Goal: Communication & Community: Participate in discussion

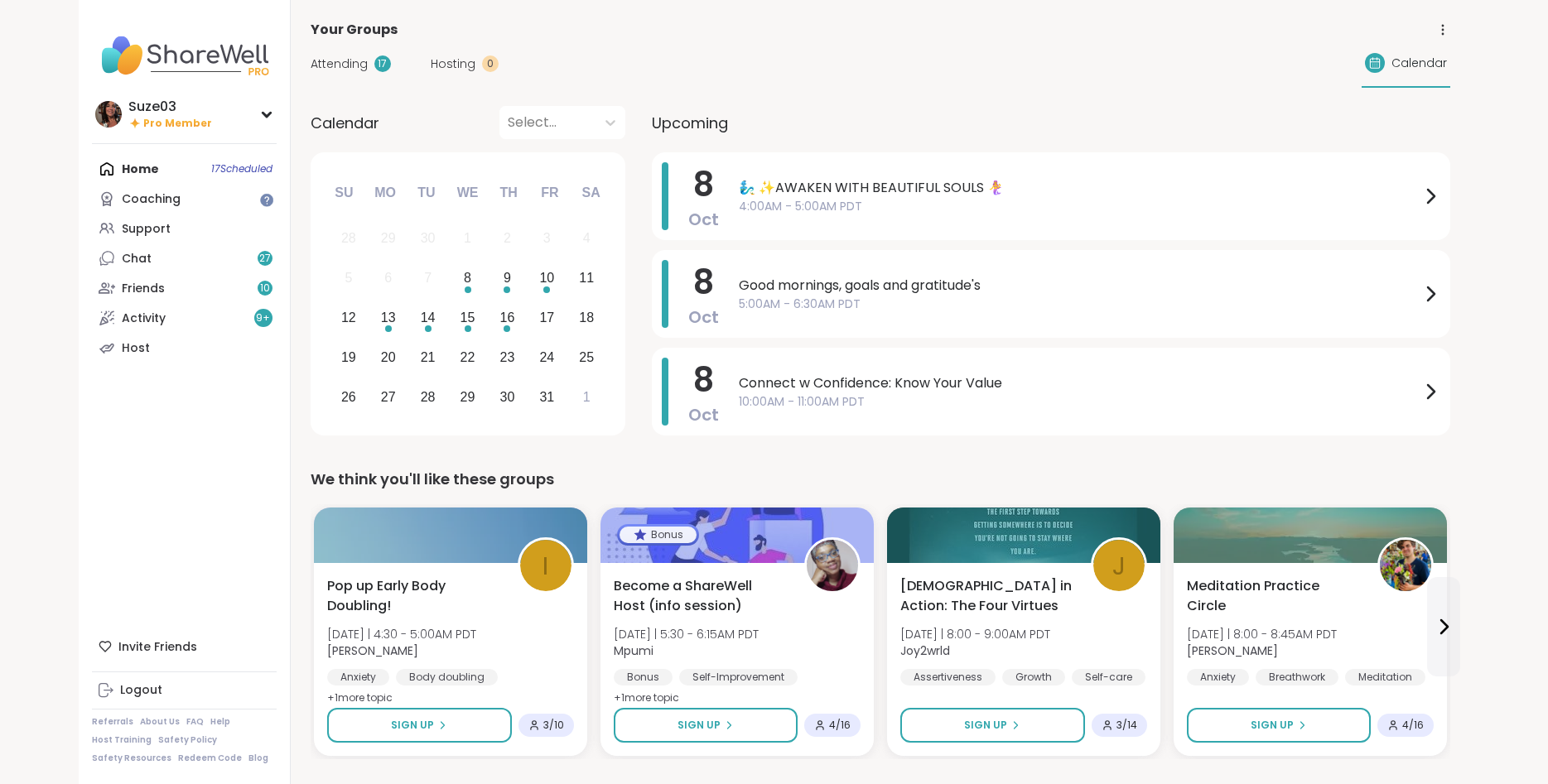
click at [946, 181] on span "🧞‍♂️ ✨AWAKEN WITH BEAUTIFUL SOULS 🧜‍♀️" at bounding box center [1079, 188] width 681 height 20
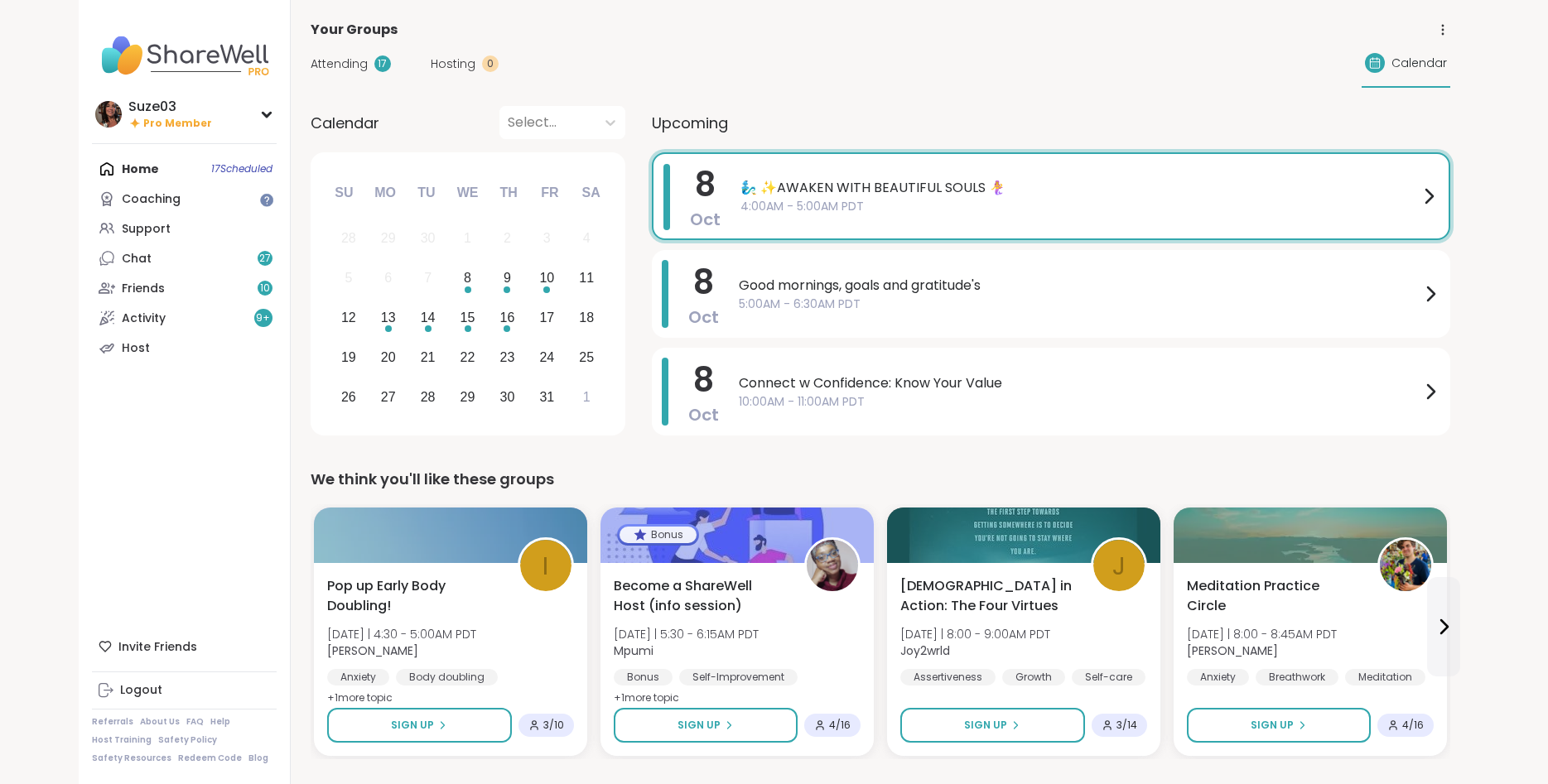
click at [735, 43] on div "Attending 17 Hosting 0 Calendar" at bounding box center [880, 64] width 1140 height 48
click at [210, 254] on link "Chat 27" at bounding box center [184, 258] width 184 height 30
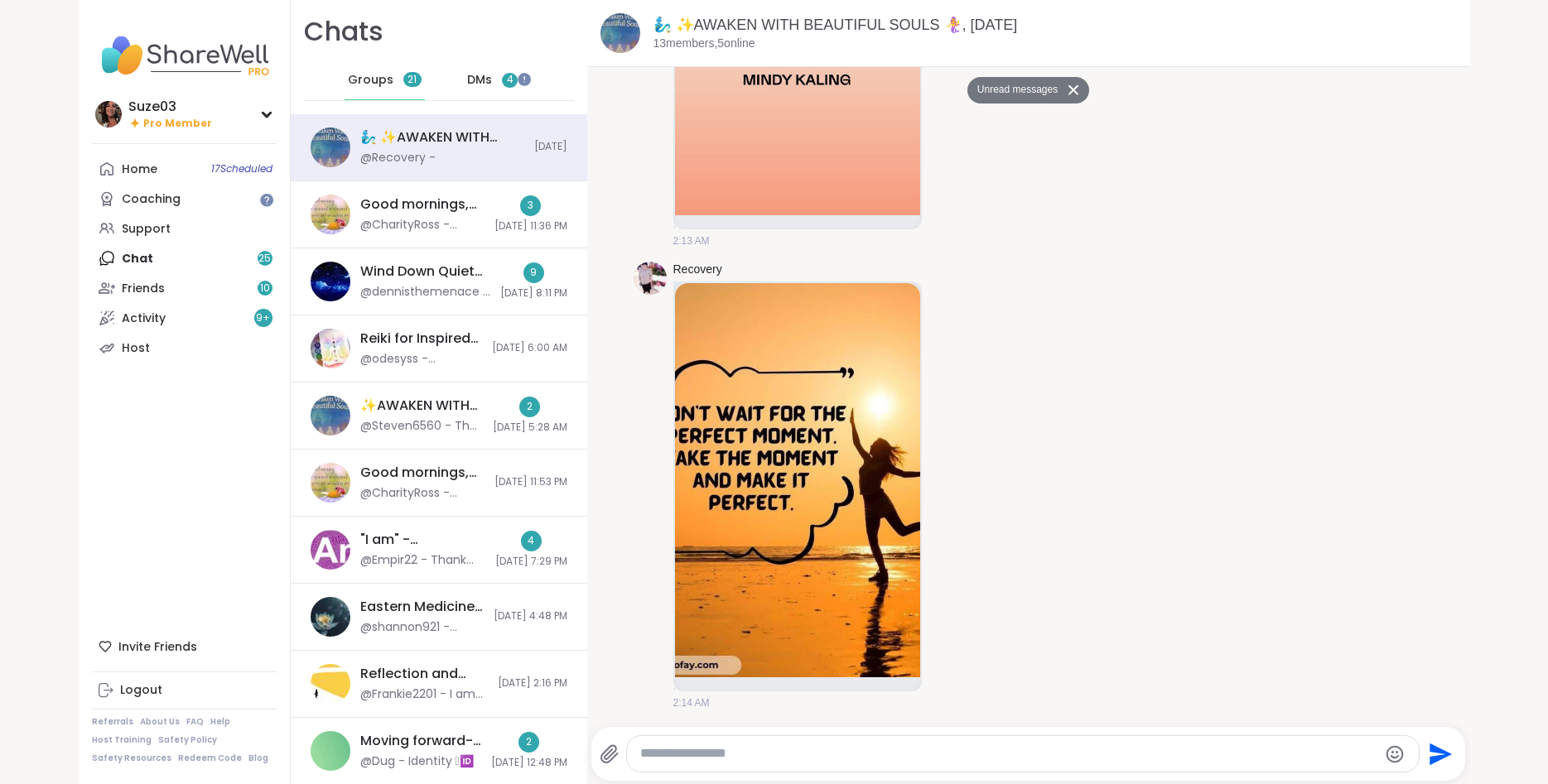
click at [487, 78] on span "DMs" at bounding box center [480, 80] width 25 height 16
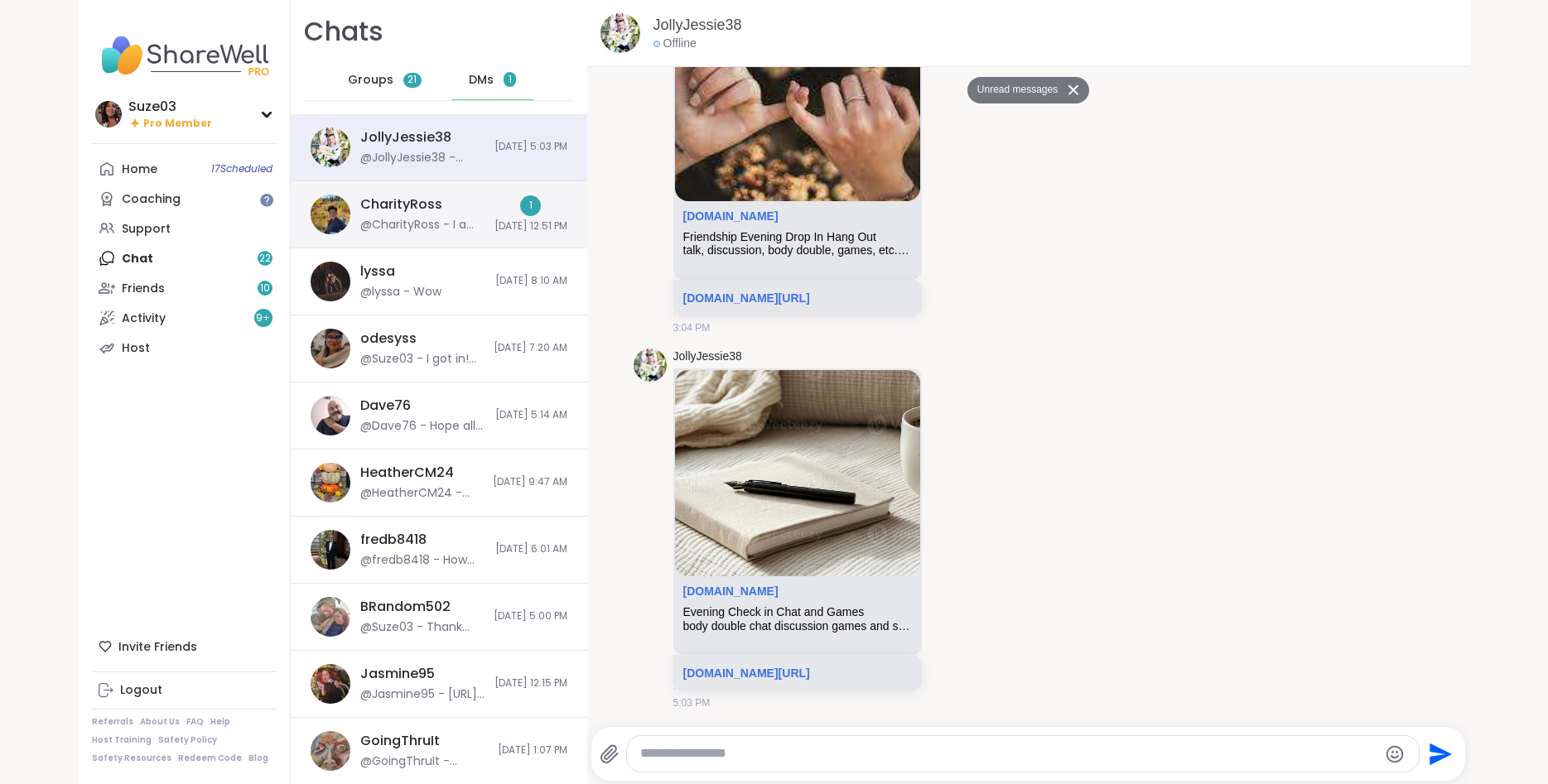
click at [458, 209] on div "CharityRoss @CharityRoss - I am sorry to hear. I hope everything is ok." at bounding box center [422, 214] width 124 height 38
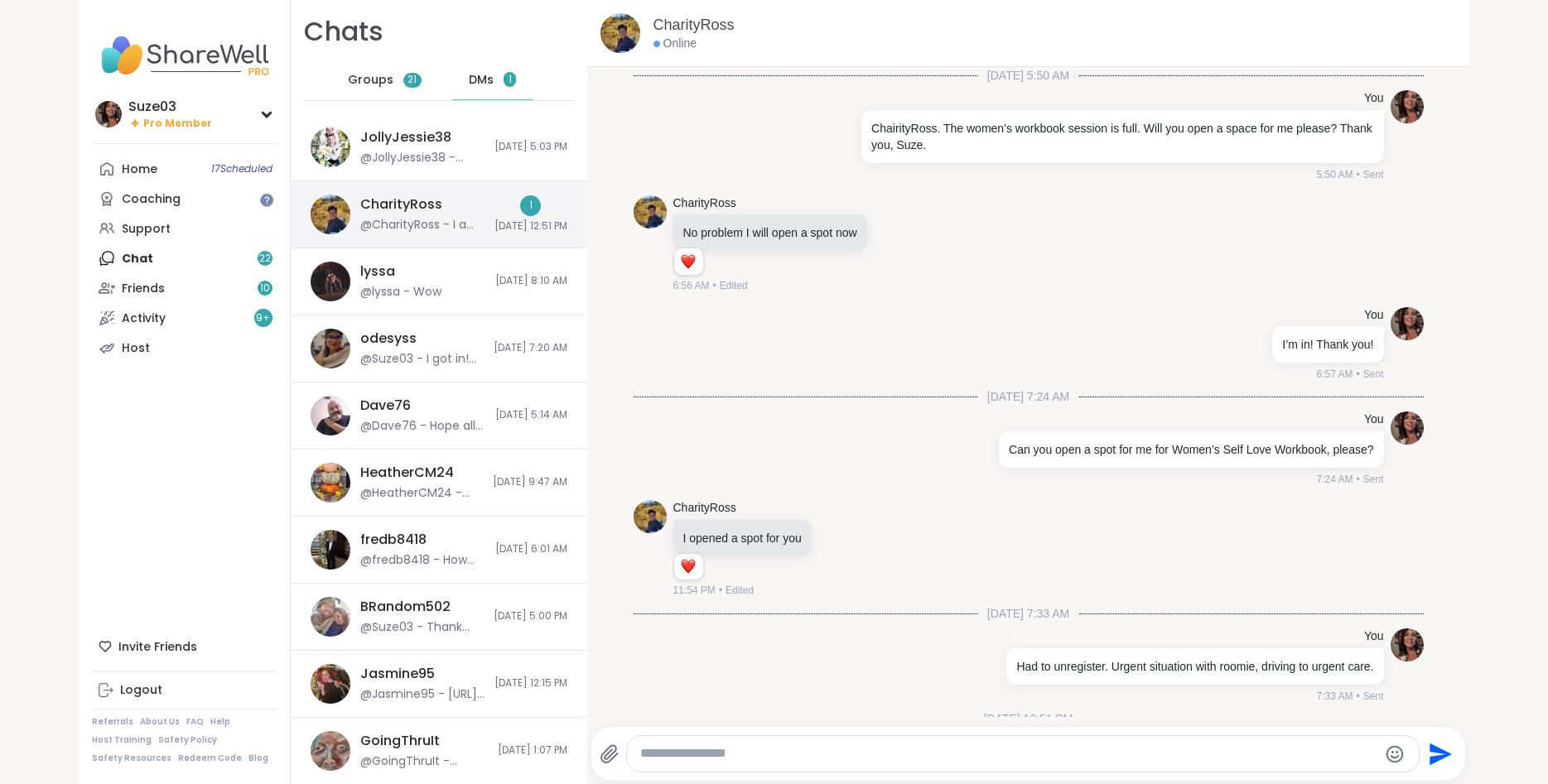
scroll to position [193, 0]
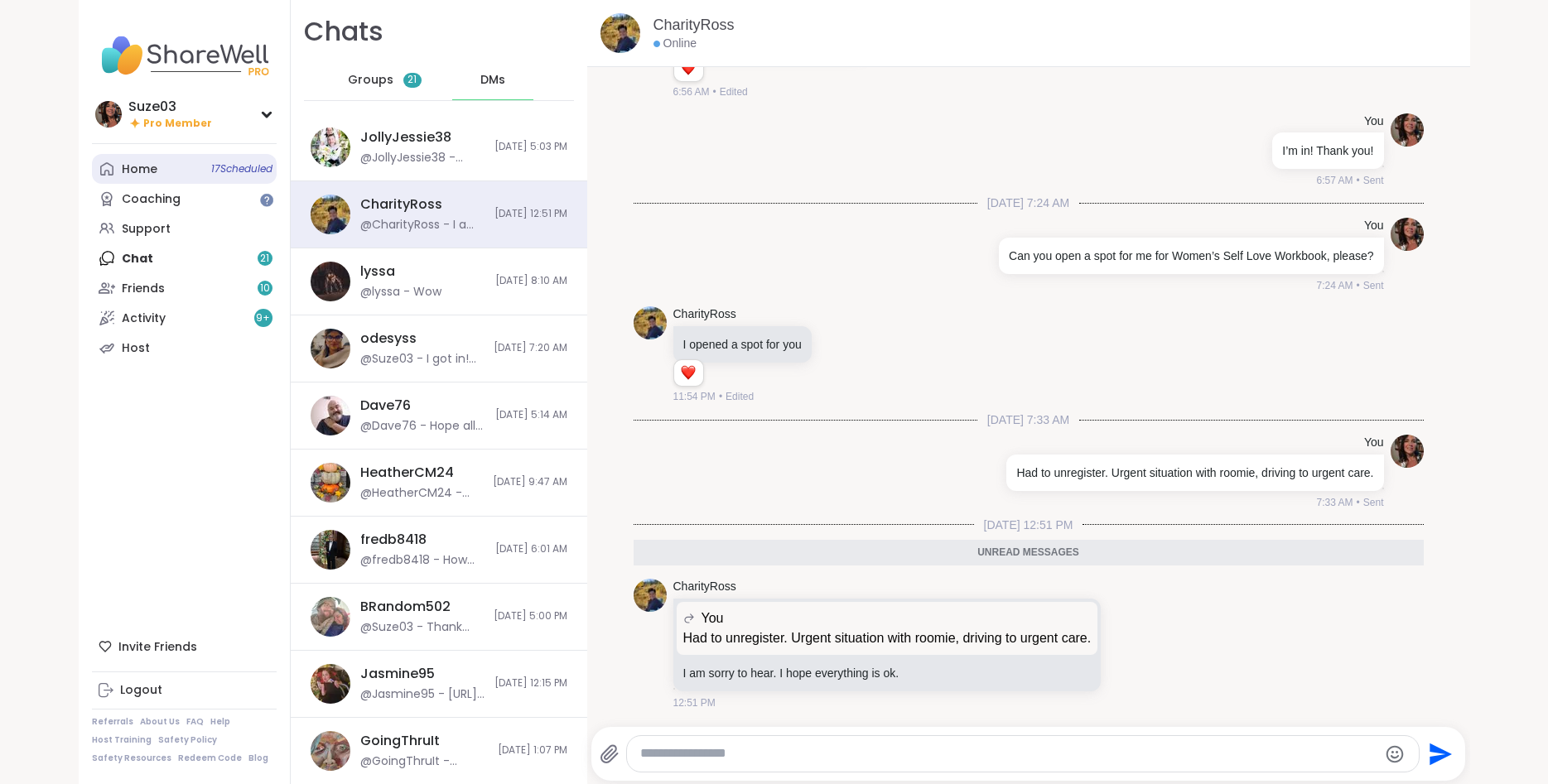
click at [238, 168] on span "17 Scheduled" at bounding box center [242, 168] width 61 height 13
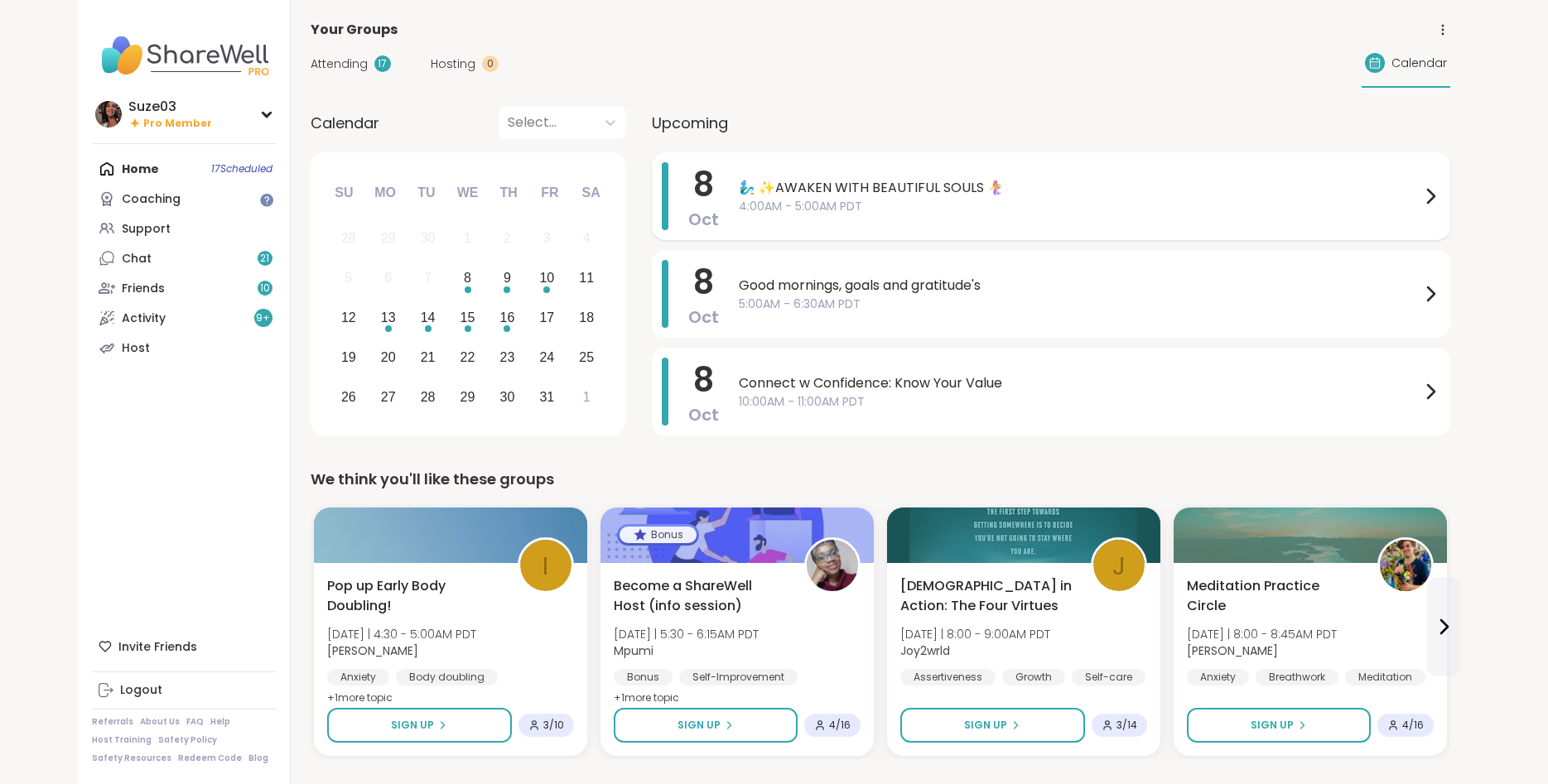
click at [1202, 201] on span "4:00AM - 5:00AM PDT" at bounding box center [1079, 206] width 681 height 17
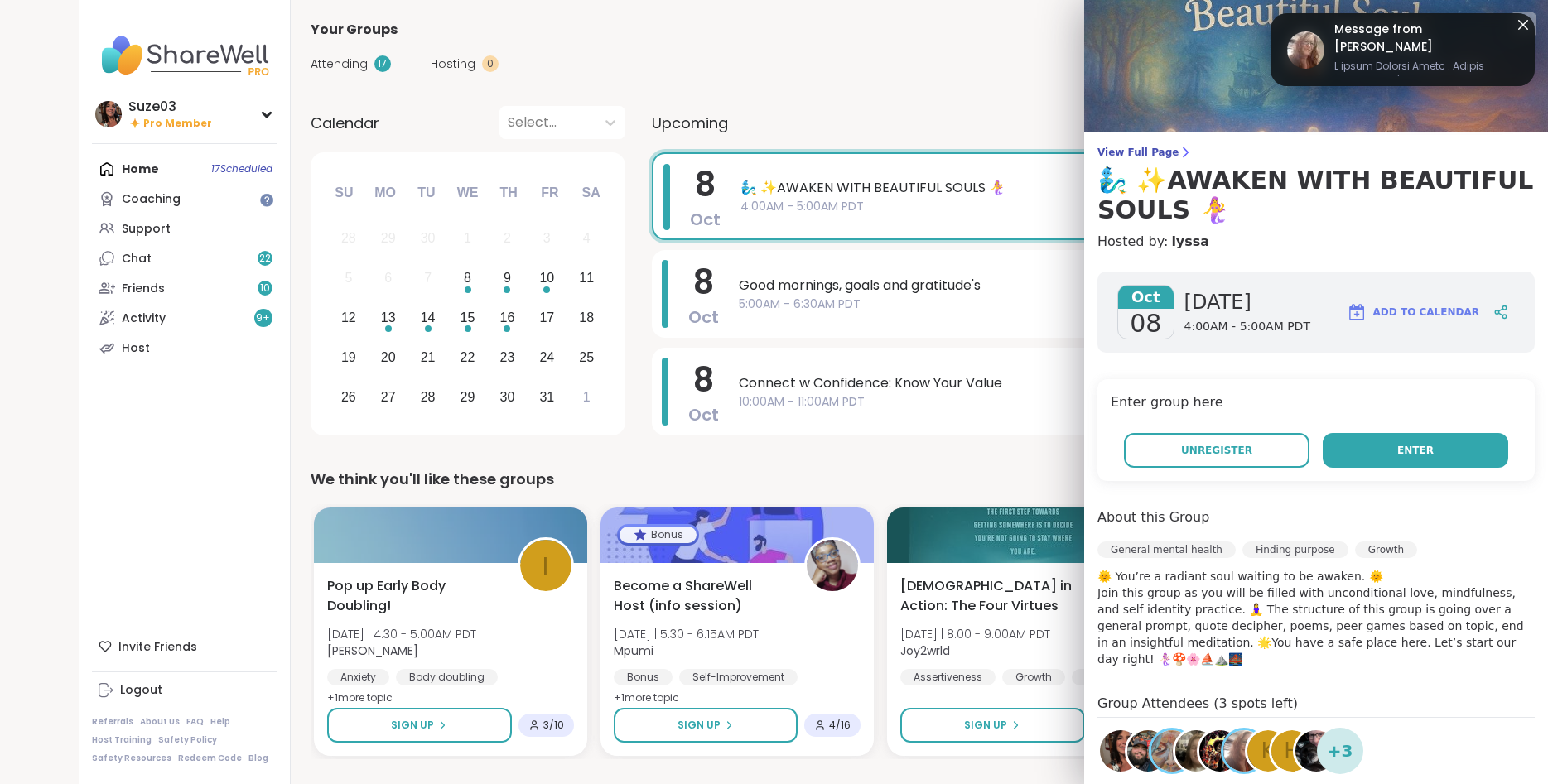
click at [1445, 457] on button "Enter" at bounding box center [1415, 450] width 185 height 35
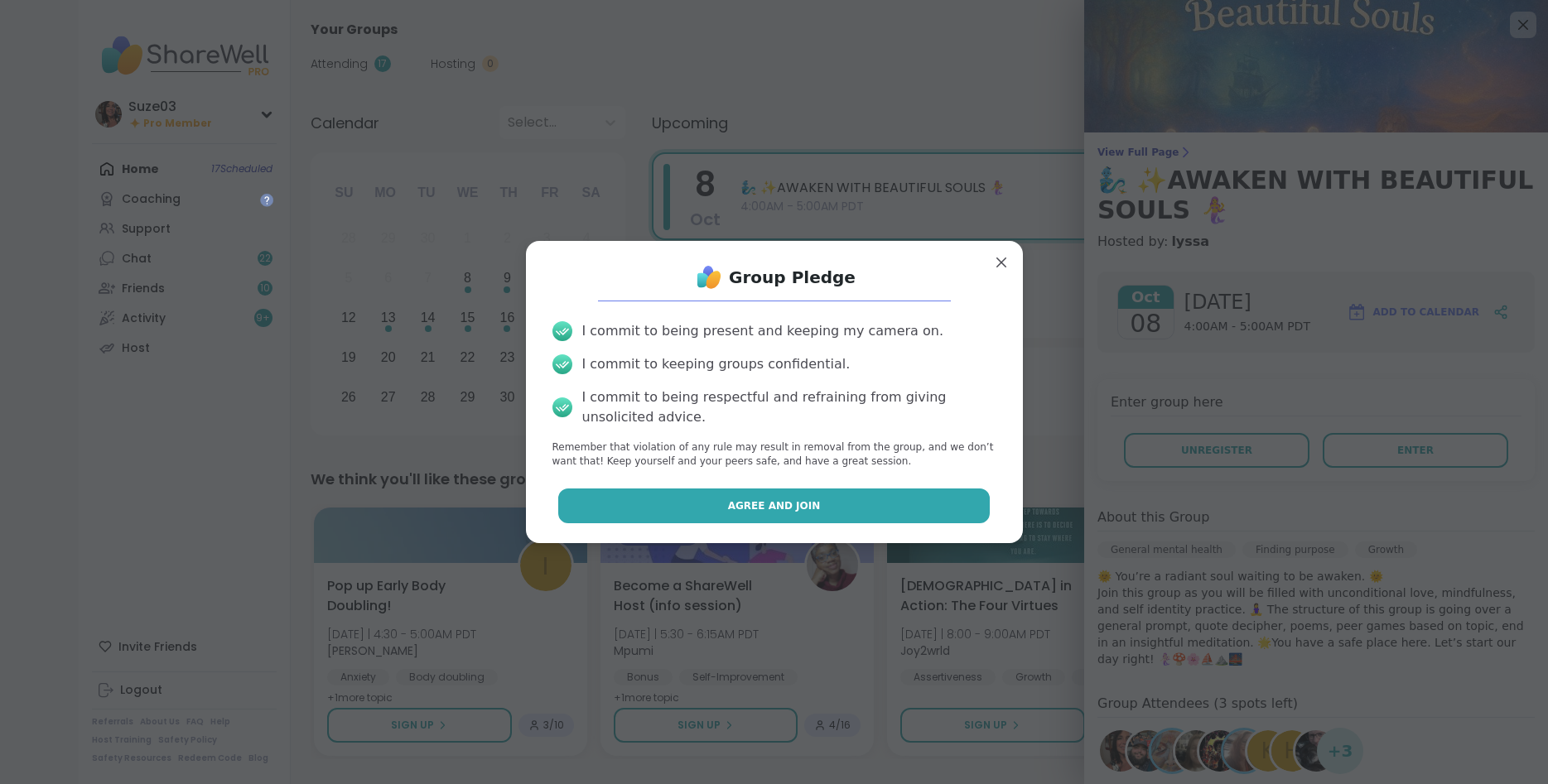
click at [934, 498] on button "Agree and Join" at bounding box center [774, 506] width 432 height 35
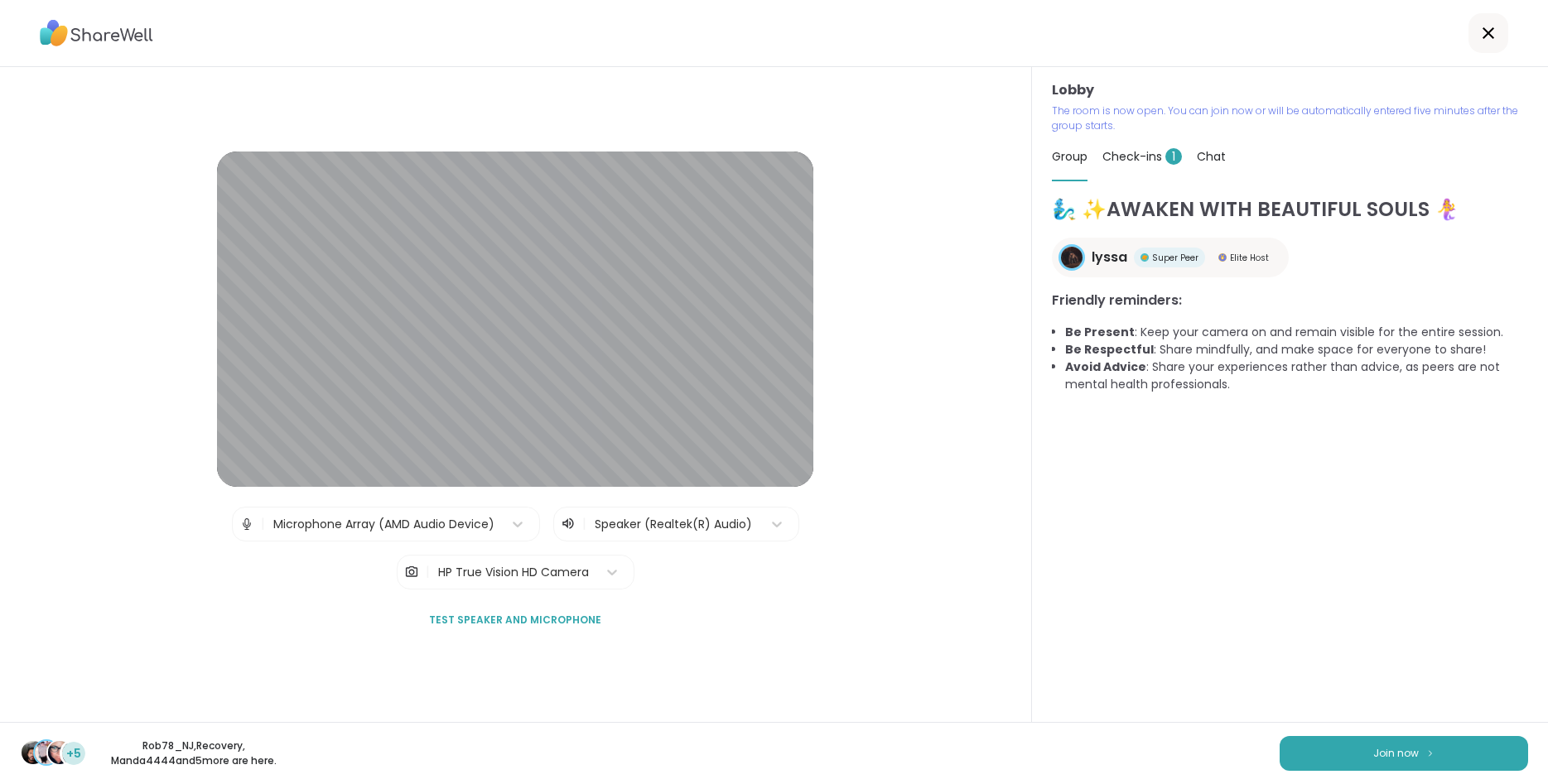
click at [1150, 590] on div "🧞‍♂️ ✨AWAKEN WITH BEAUTIFUL SOULS 🧜‍♀️ lyssa Super Peer Elite Host Friendly rem…" at bounding box center [1290, 457] width 476 height 527
click at [1368, 751] on button "Join now" at bounding box center [1403, 753] width 248 height 35
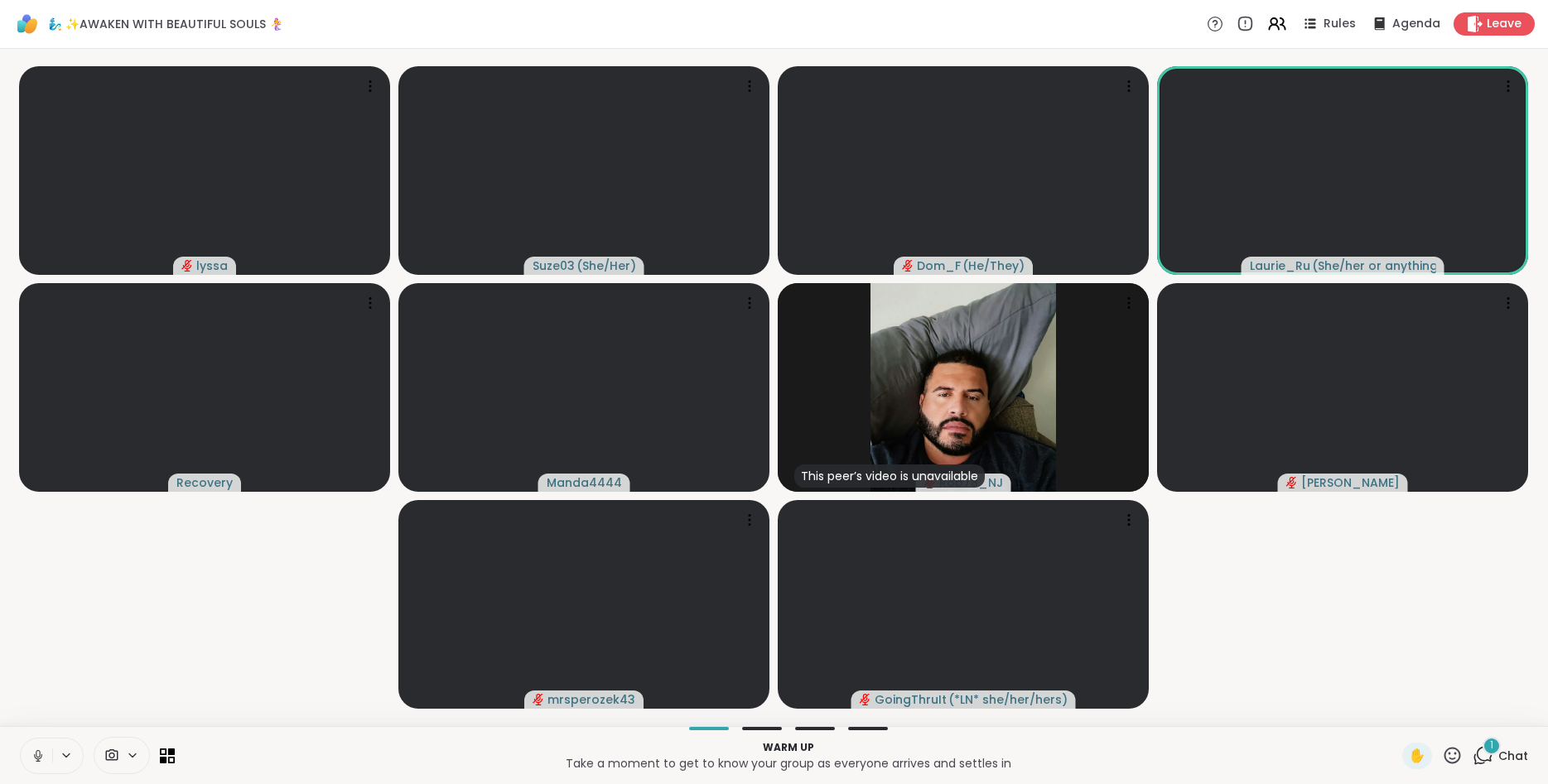
click at [1457, 754] on icon at bounding box center [1452, 754] width 16 height 16
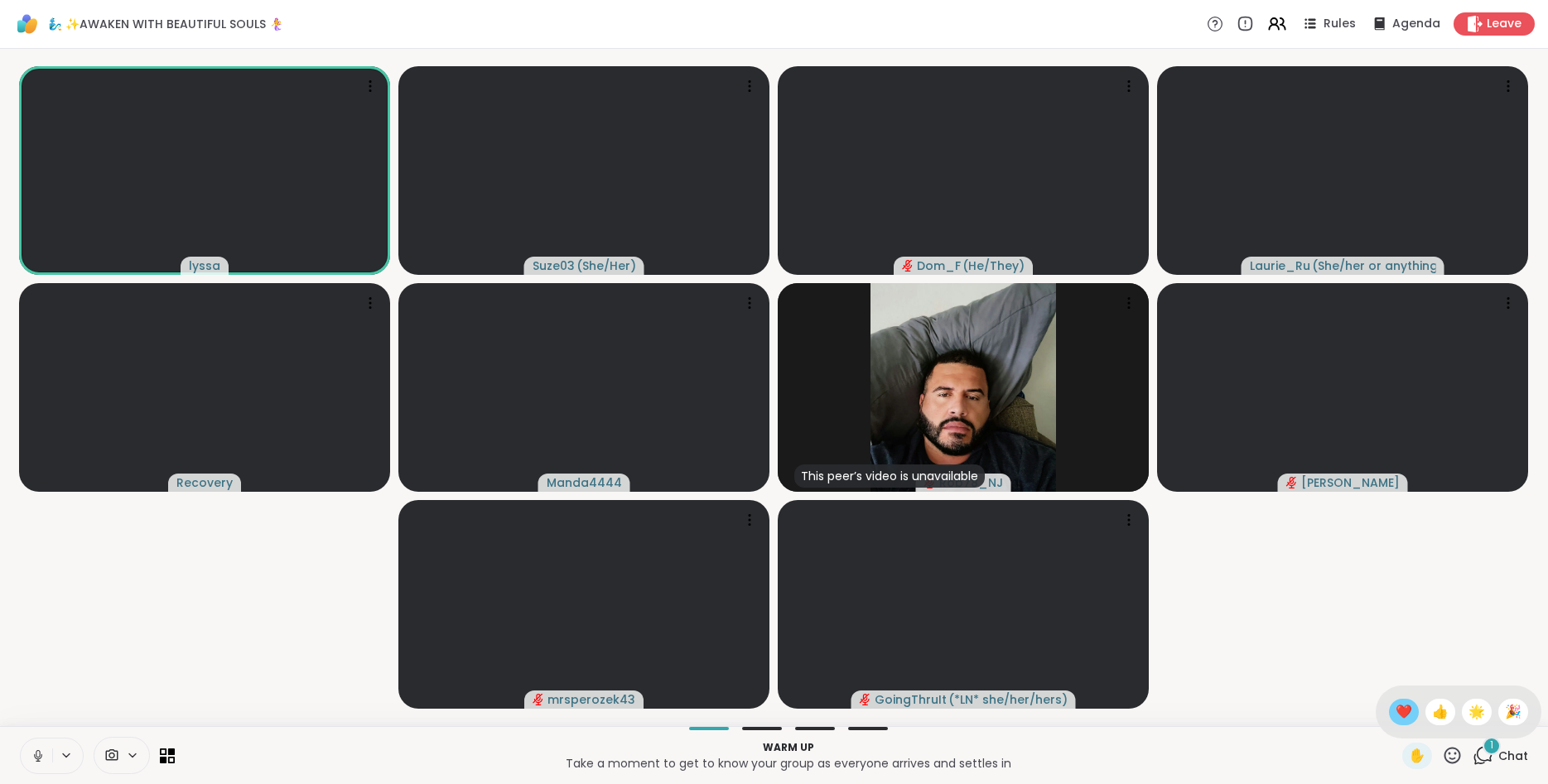
click at [1402, 708] on span "❤️" at bounding box center [1403, 712] width 16 height 20
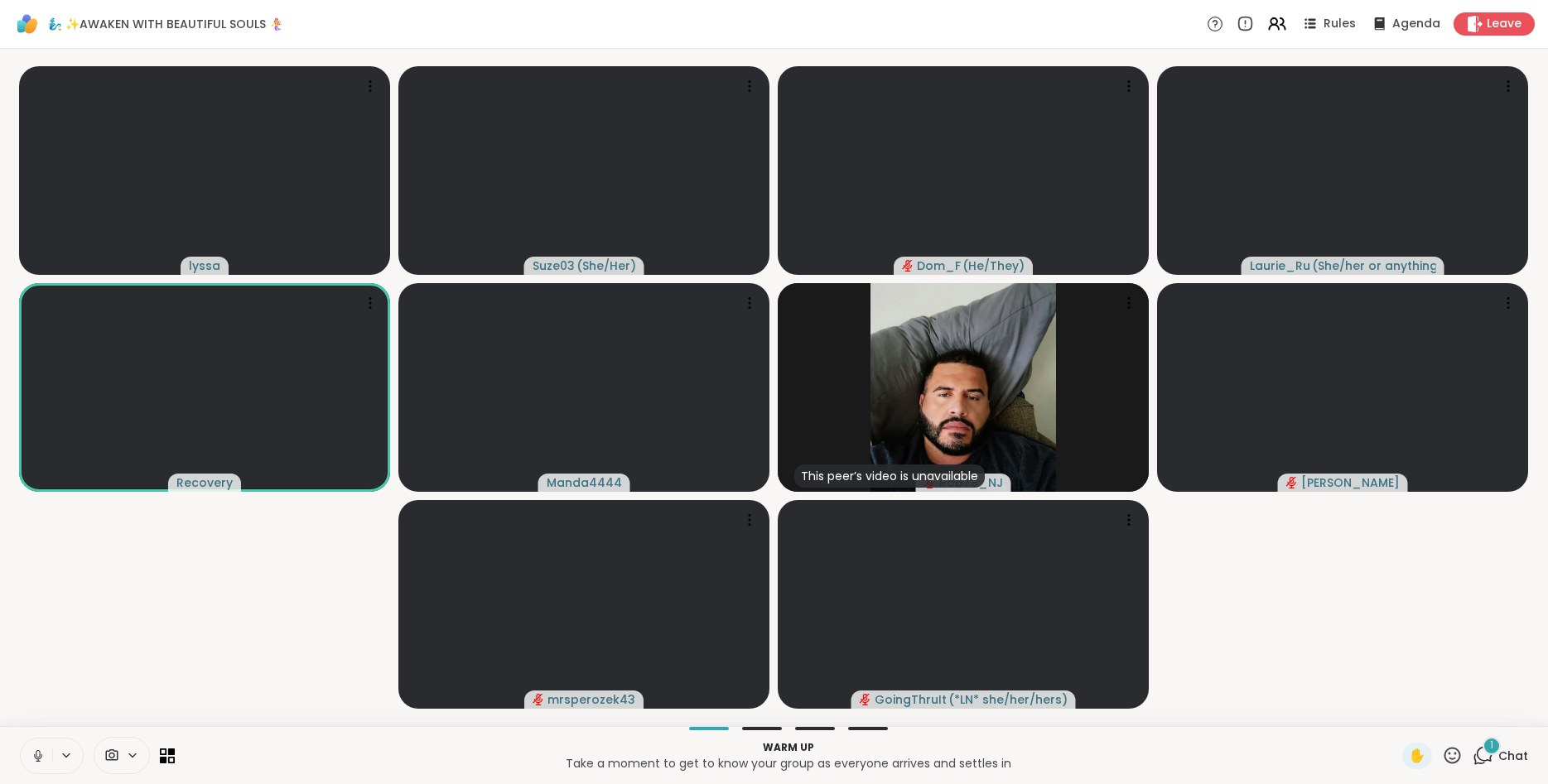
click at [36, 755] on icon at bounding box center [38, 755] width 15 height 15
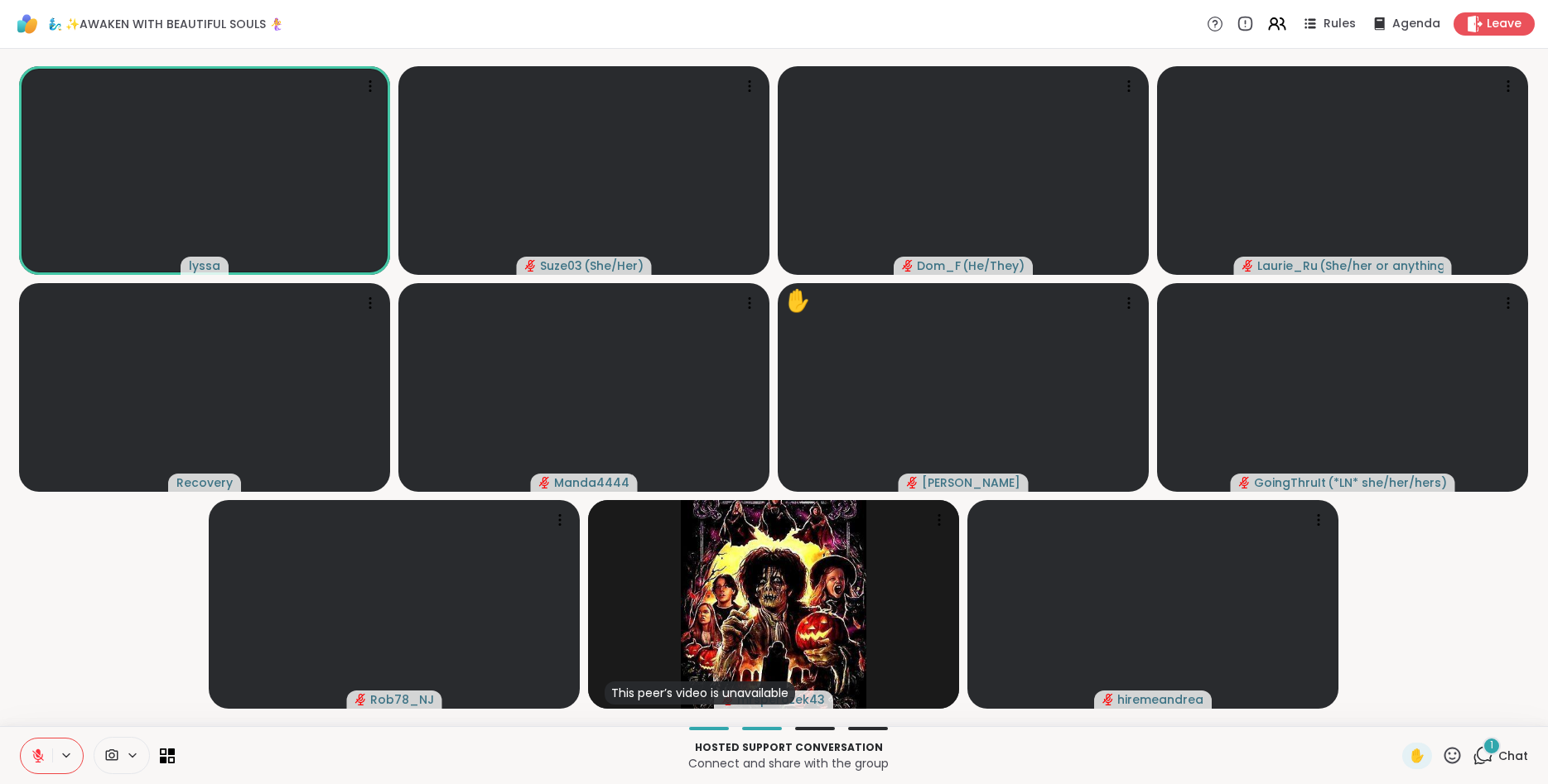
click at [1452, 754] on icon at bounding box center [1451, 754] width 21 height 21
click at [1505, 710] on span "🎉" at bounding box center [1513, 712] width 16 height 20
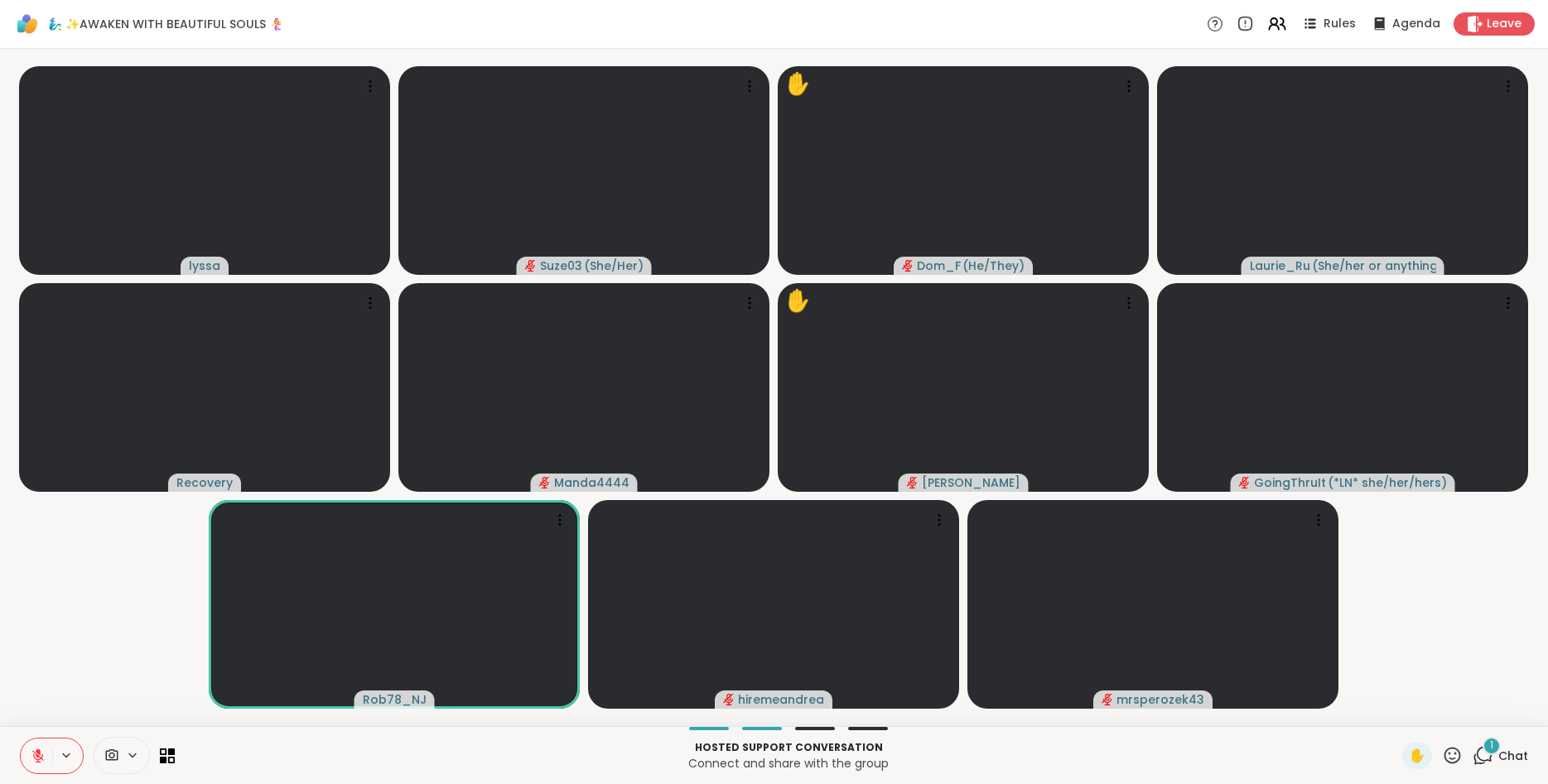
click at [1450, 756] on icon at bounding box center [1451, 754] width 21 height 21
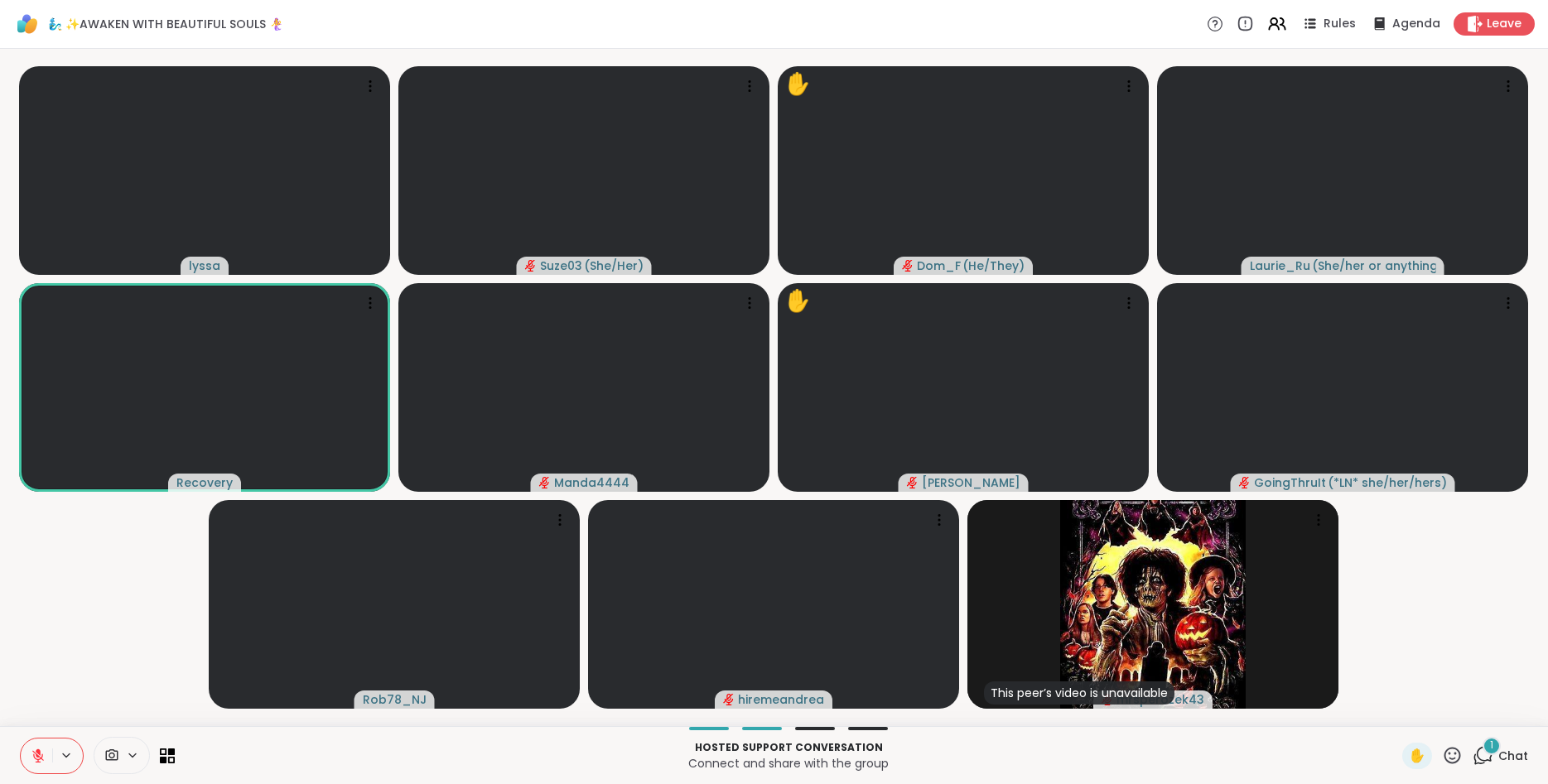
click at [1520, 621] on video-player-container "lyssa Suze03 ( She/Her ) ✋ Dom_F ( He/They ) [PERSON_NAME] ( She/her or anythin…" at bounding box center [774, 388] width 1527 height 664
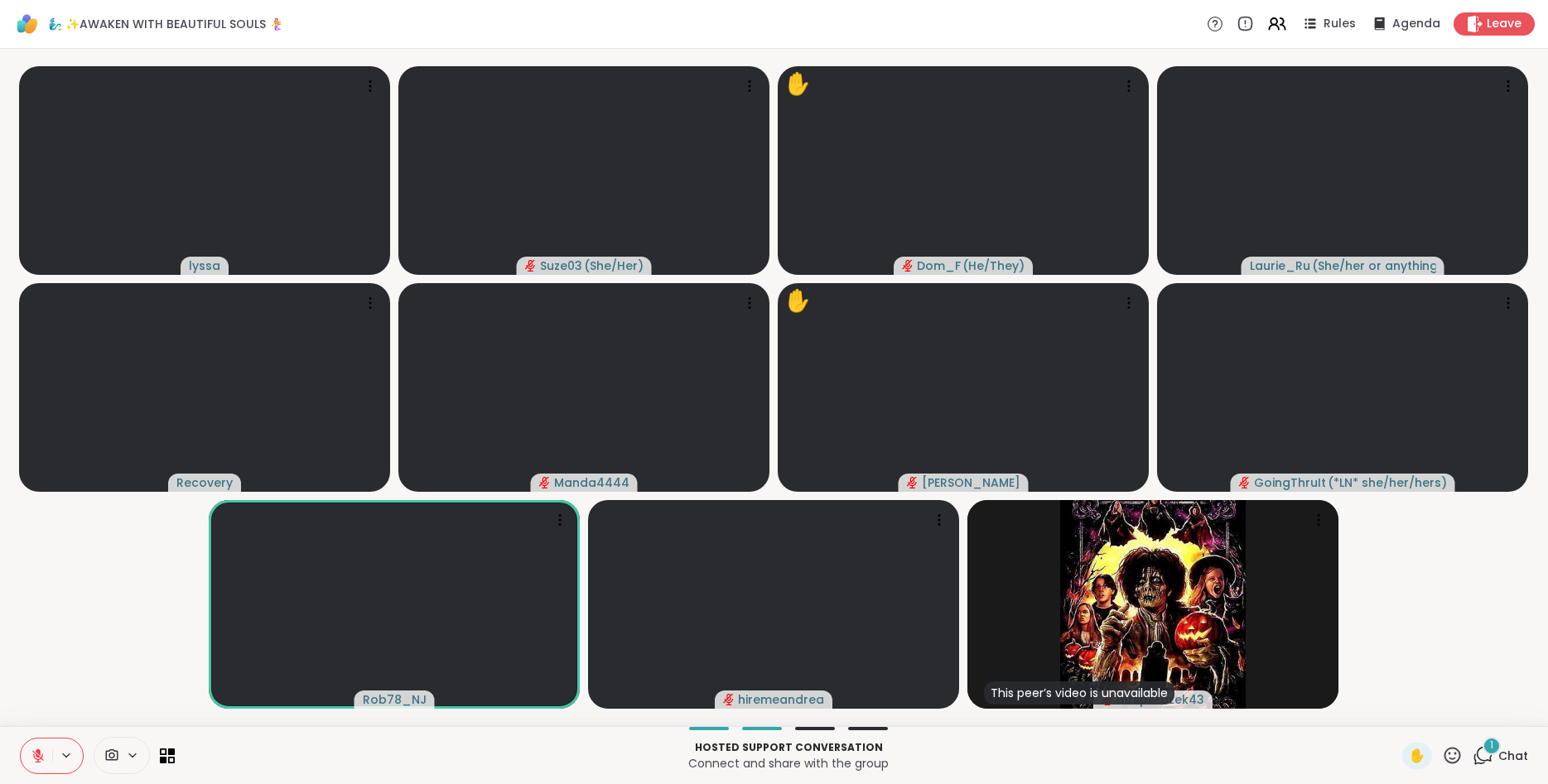
click at [1457, 748] on icon at bounding box center [1452, 754] width 16 height 16
click at [1483, 757] on icon at bounding box center [1482, 754] width 21 height 21
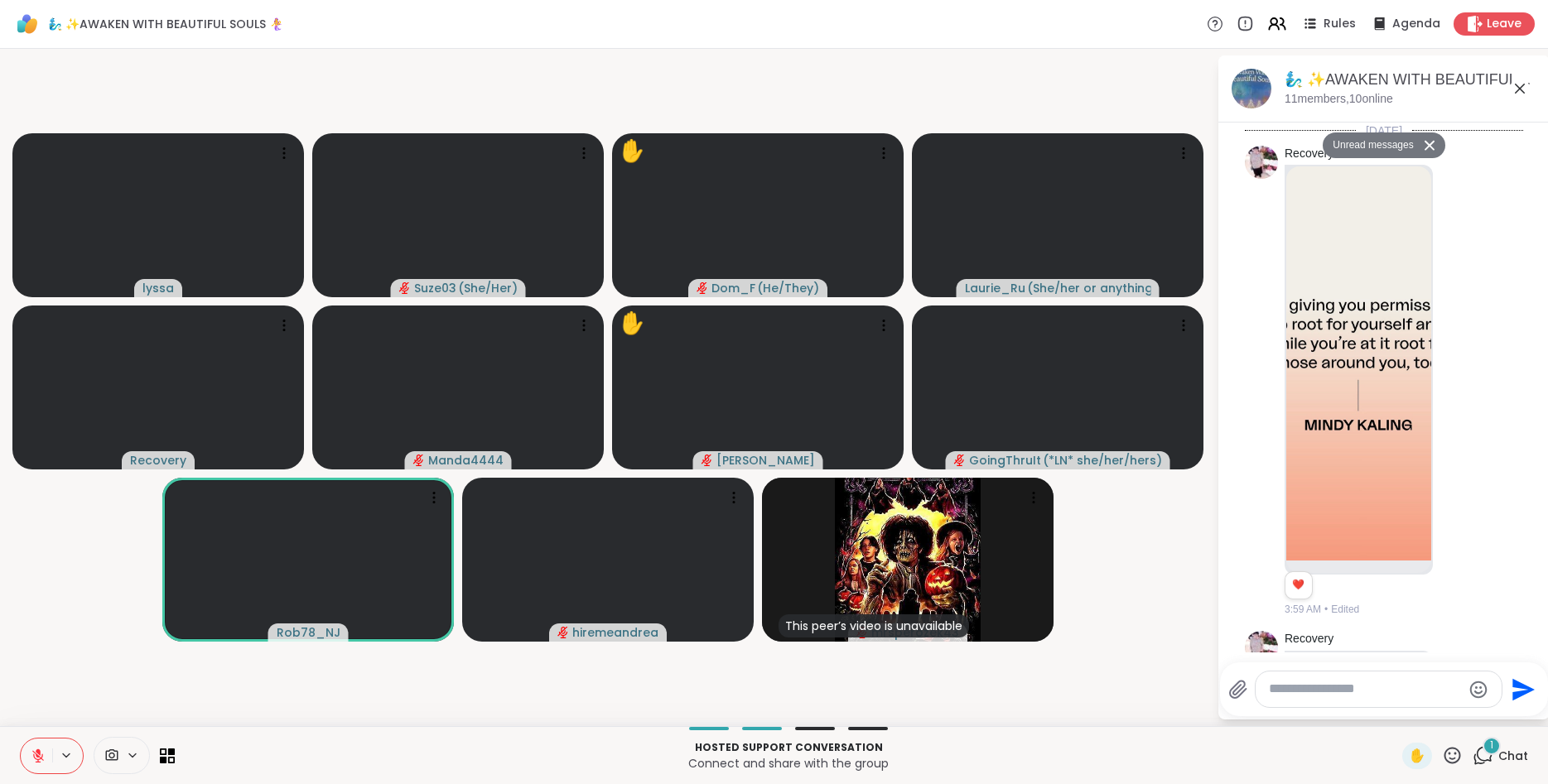
scroll to position [1935, 0]
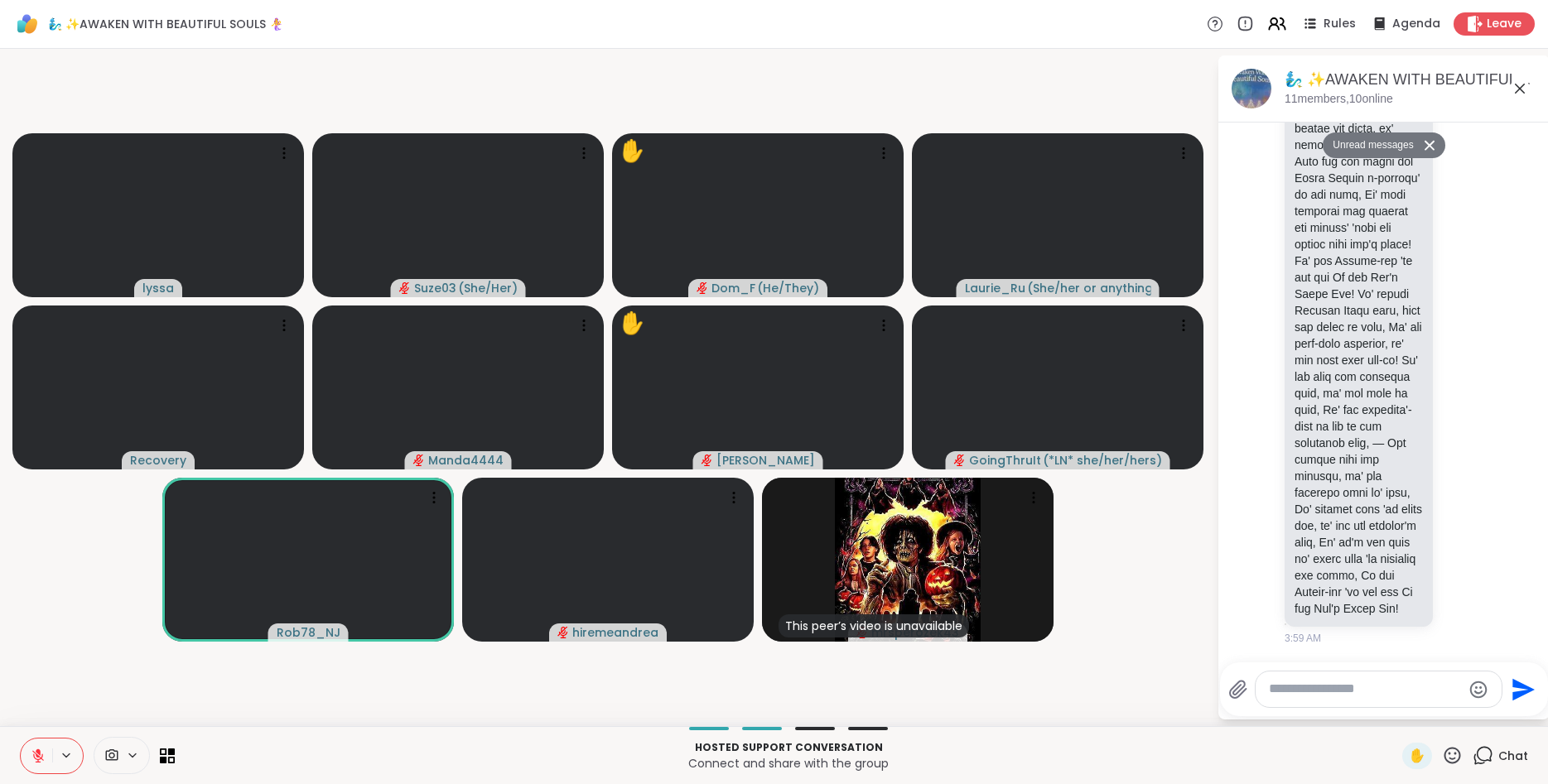
click at [1385, 695] on textarea "Type your message" at bounding box center [1365, 688] width 193 height 17
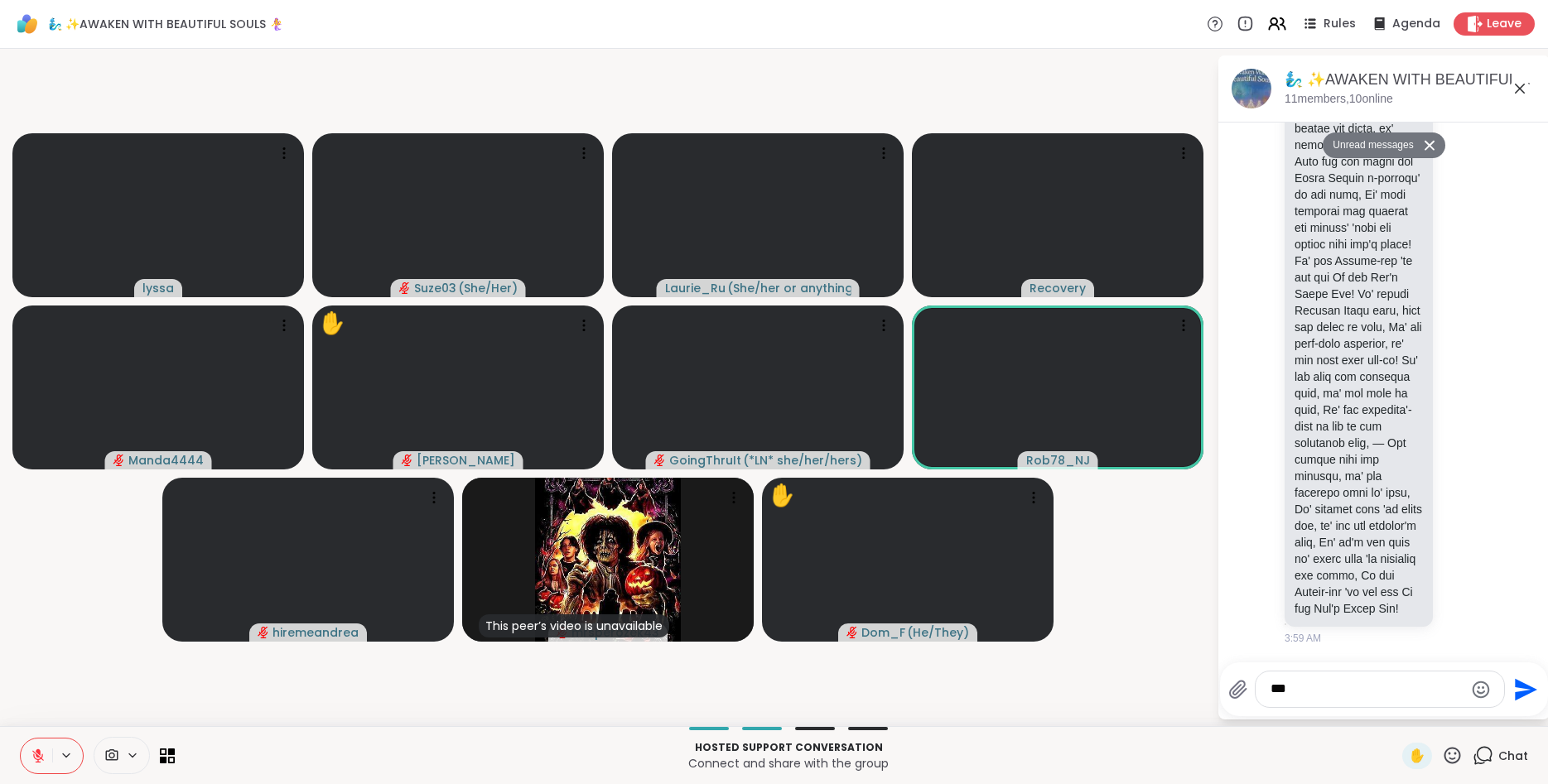
type textarea "****"
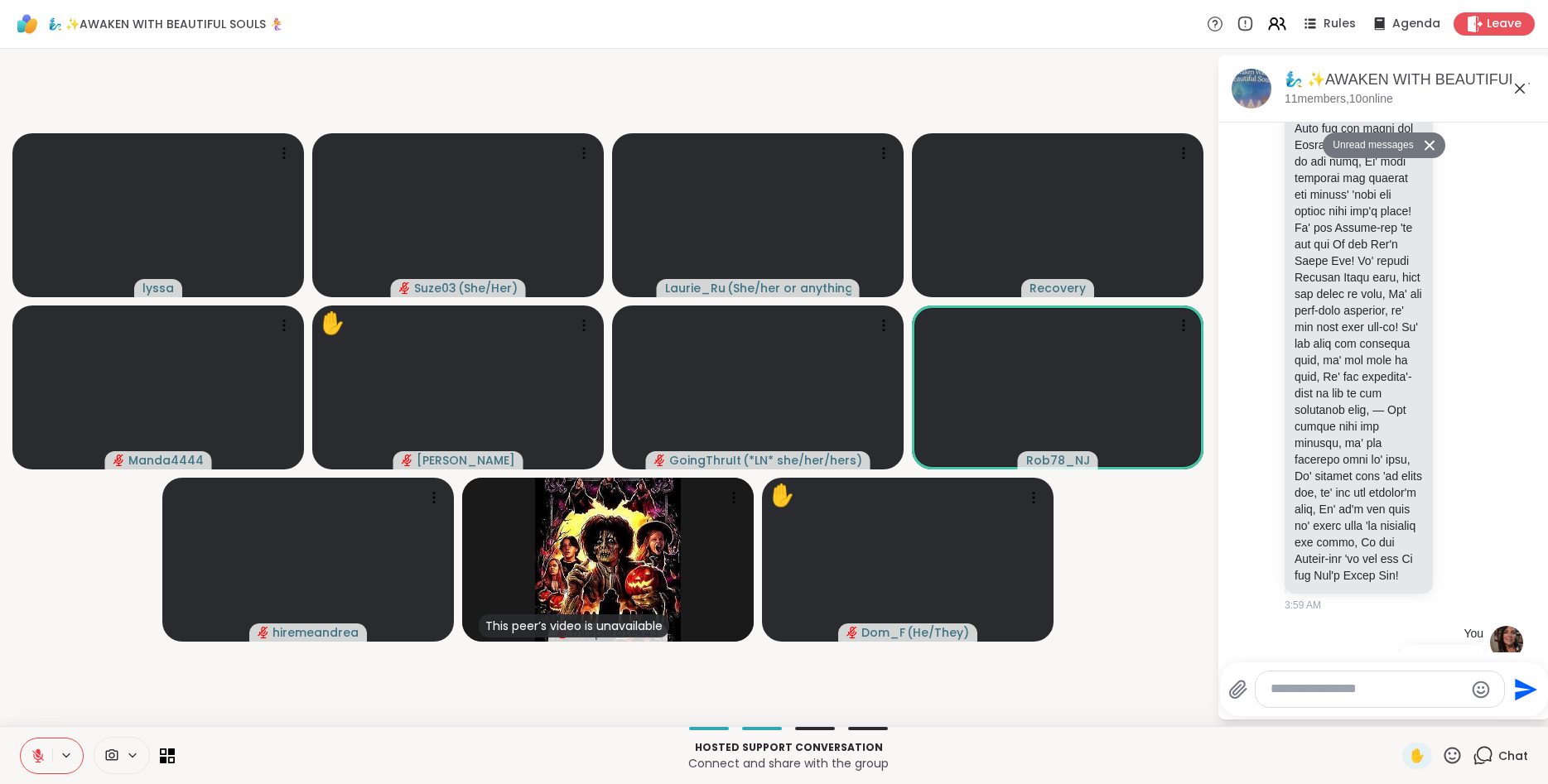
scroll to position [1984, 0]
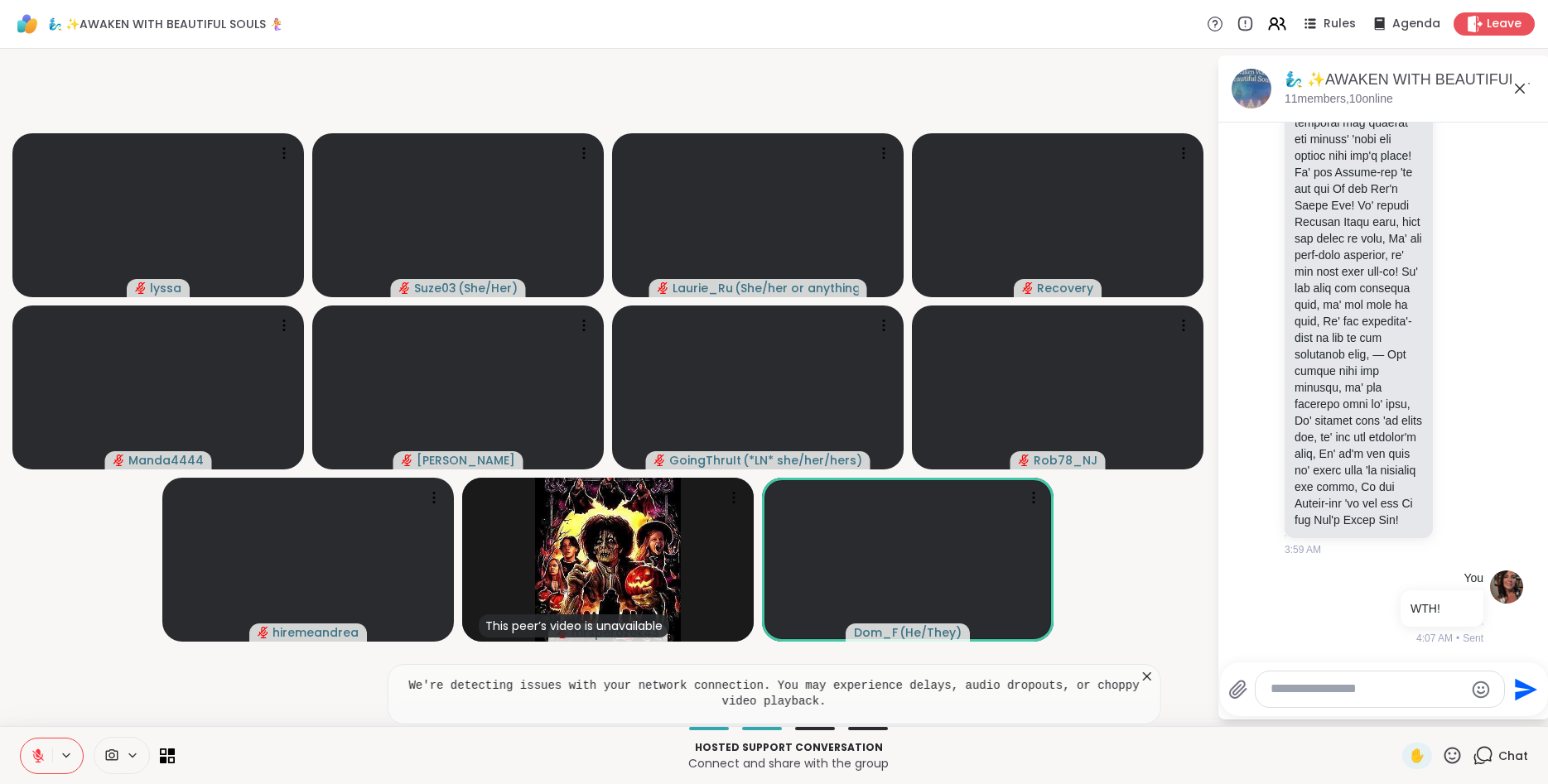
click at [1454, 754] on icon at bounding box center [1451, 754] width 21 height 21
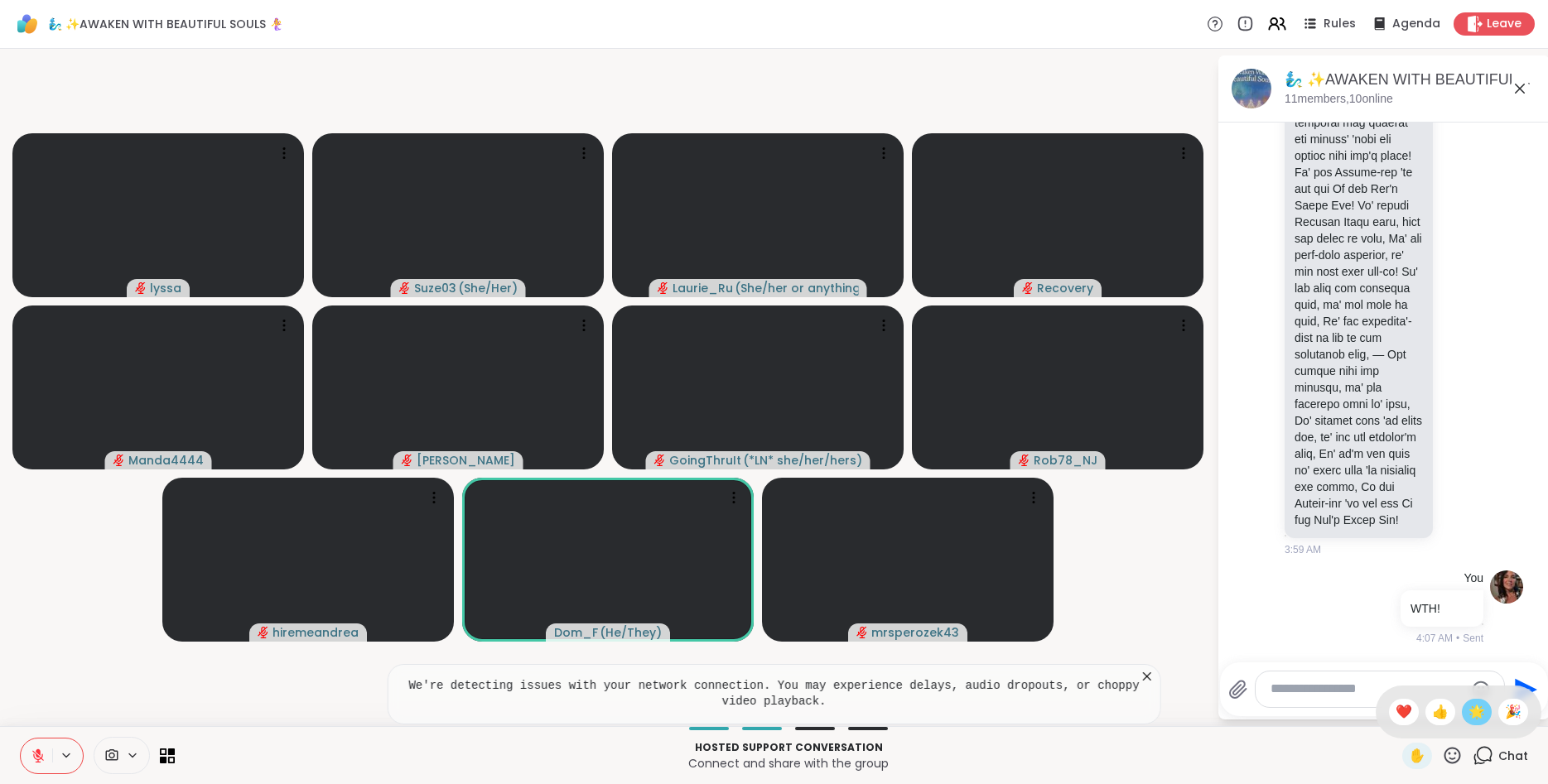
click at [1465, 712] on div "🌟" at bounding box center [1475, 712] width 30 height 27
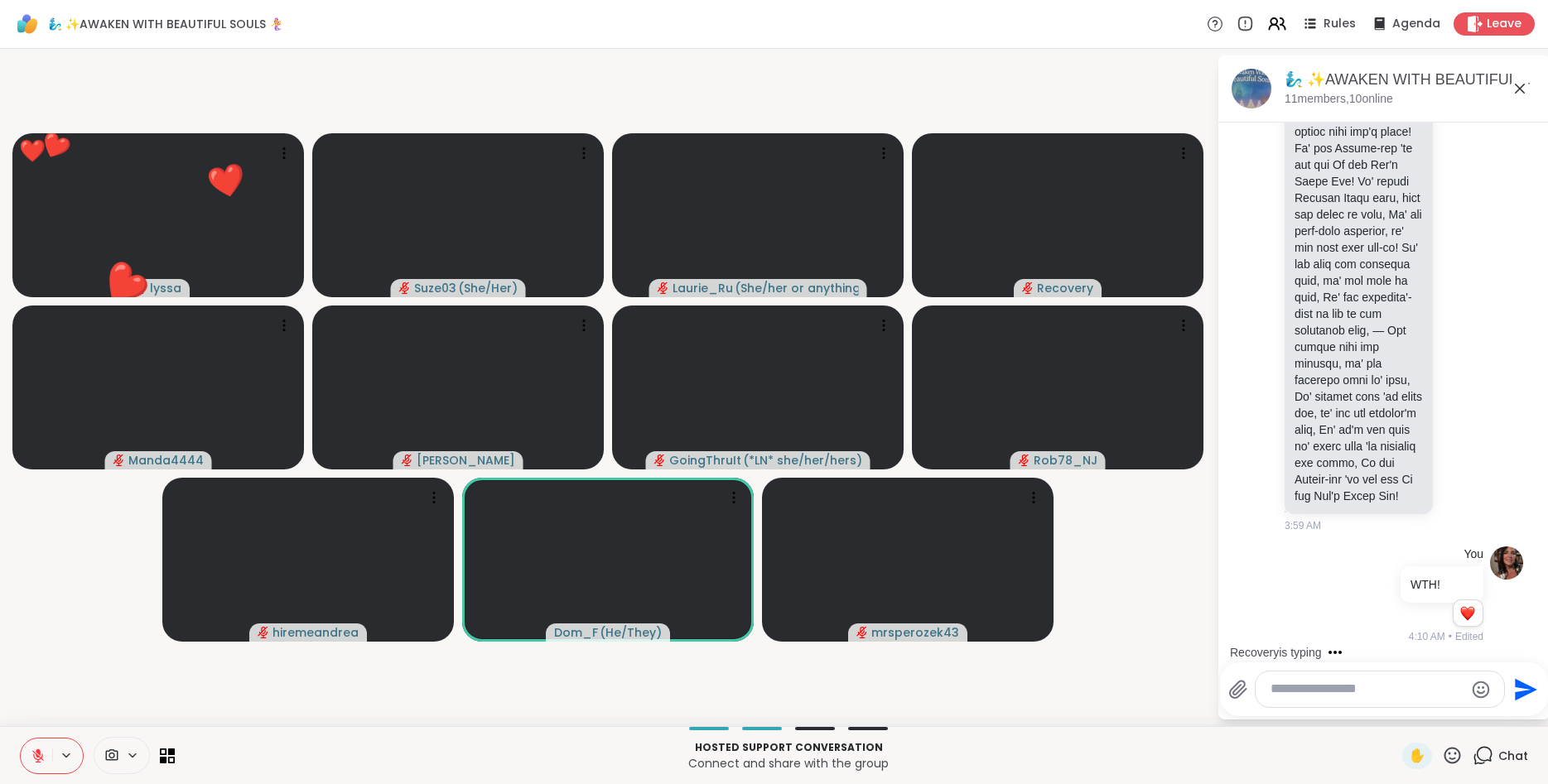
scroll to position [2096, 0]
